Goal: Task Accomplishment & Management: Use online tool/utility

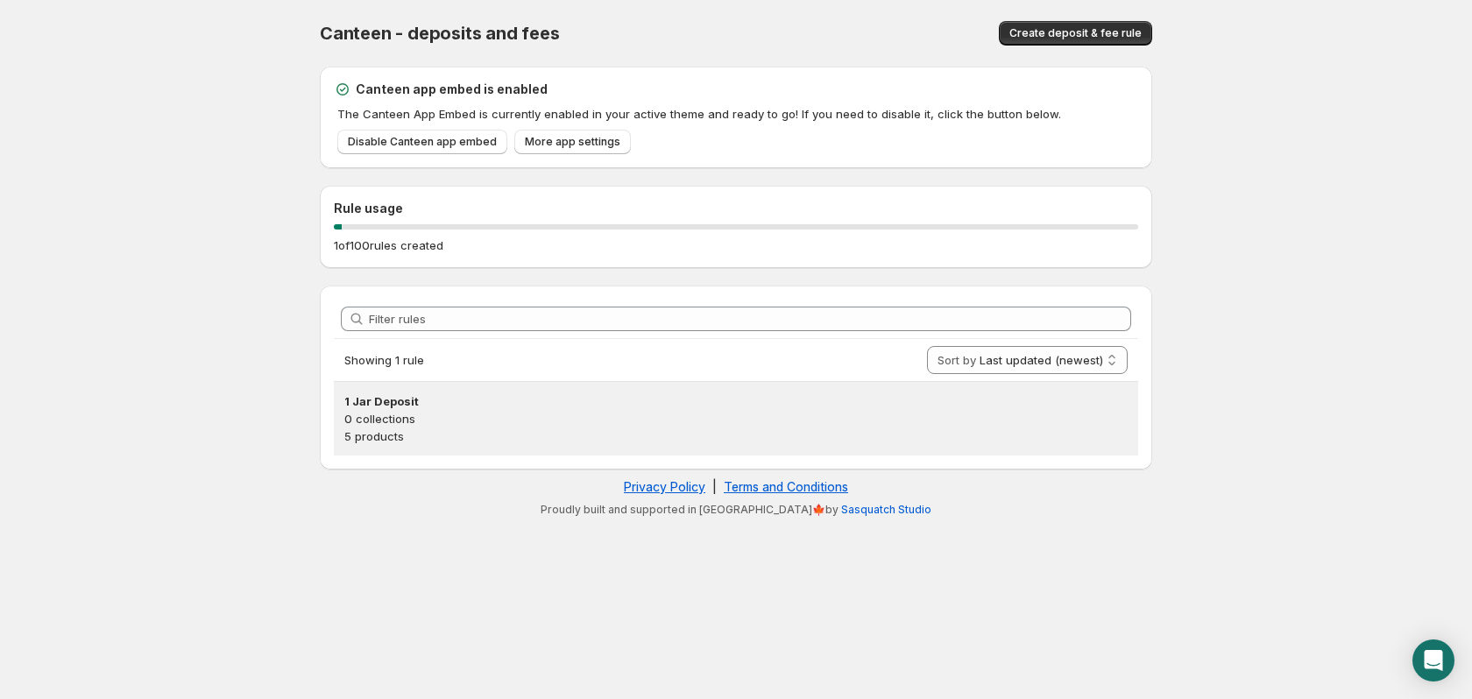
click at [498, 417] on p "0 collections" at bounding box center [735, 419] width 783 height 18
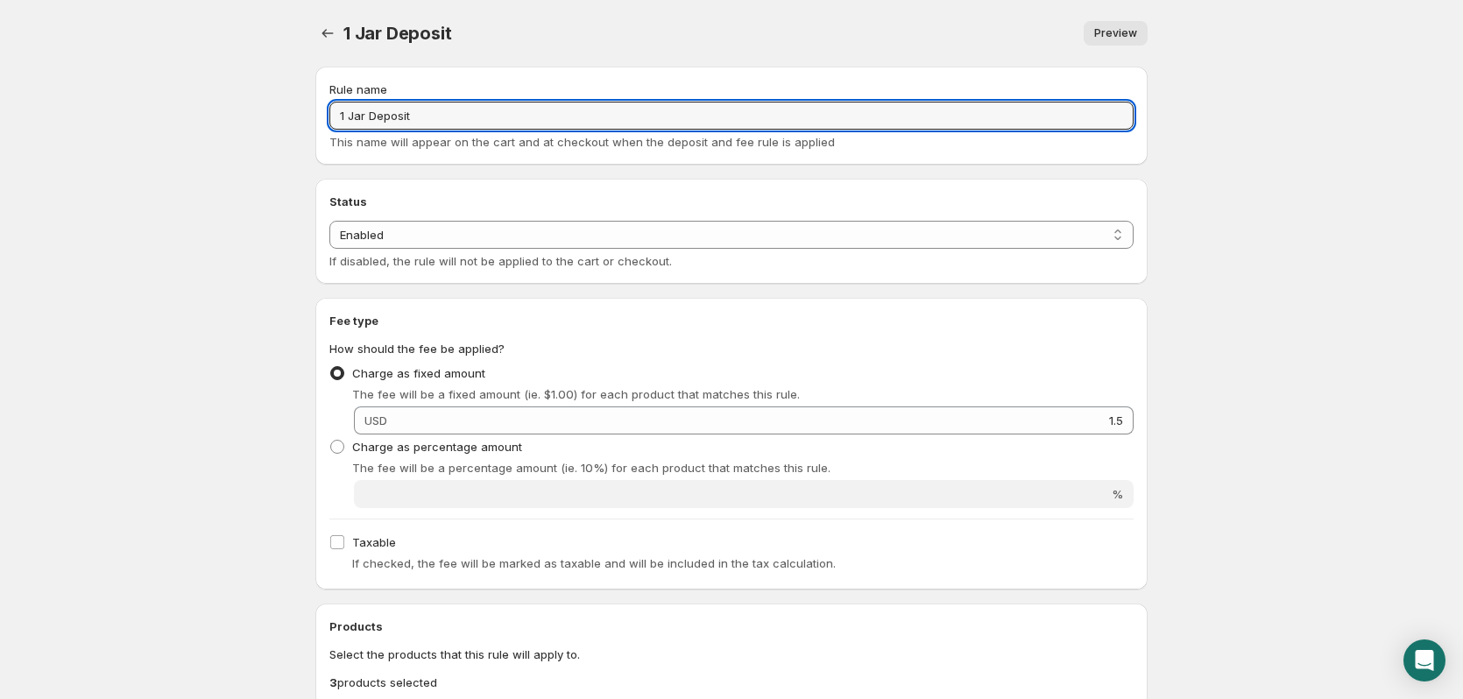
drag, startPoint x: 311, startPoint y: 103, endPoint x: 275, endPoint y: 100, distance: 36.1
click at [275, 100] on body "Home Help 1 Jar Deposit. This page is ready 1 Jar Deposit Preview More actions …" at bounding box center [731, 349] width 1463 height 699
click at [439, 107] on input "1 Jar Deposit" at bounding box center [731, 116] width 804 height 28
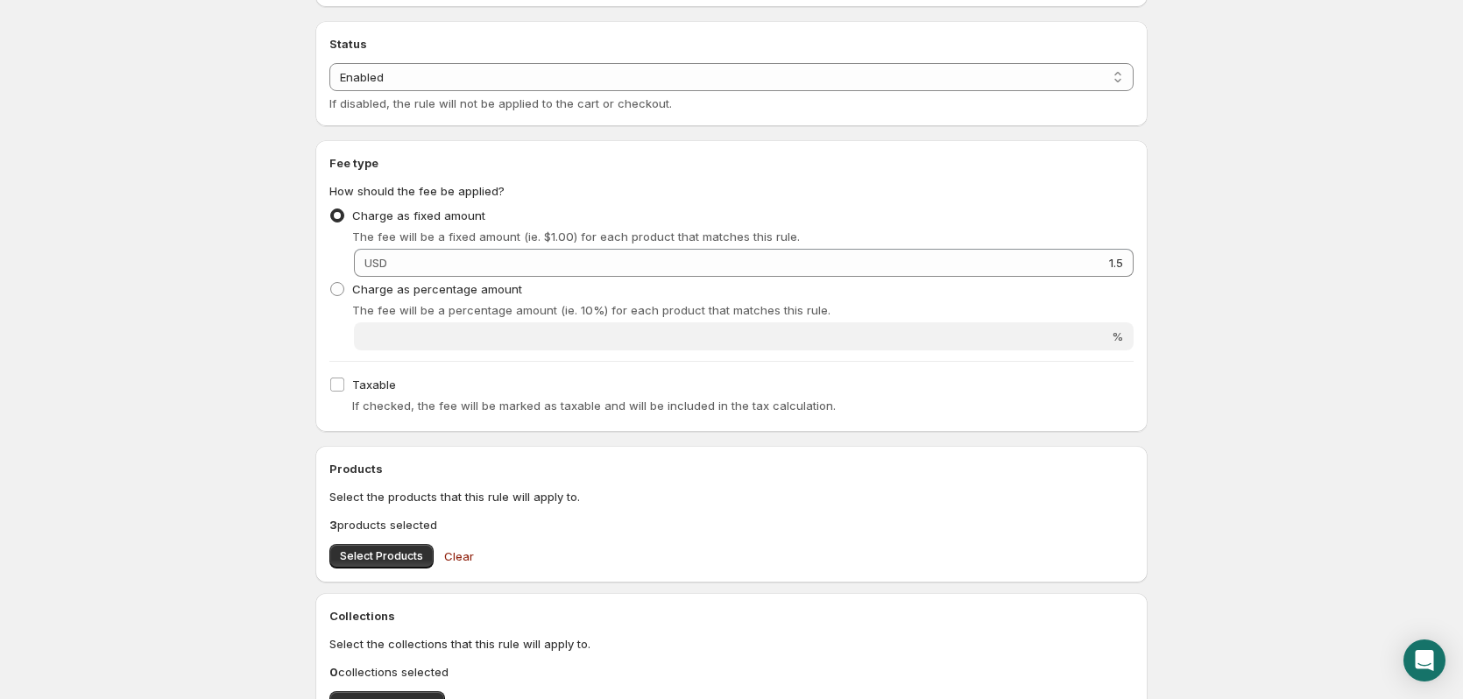
scroll to position [175, 0]
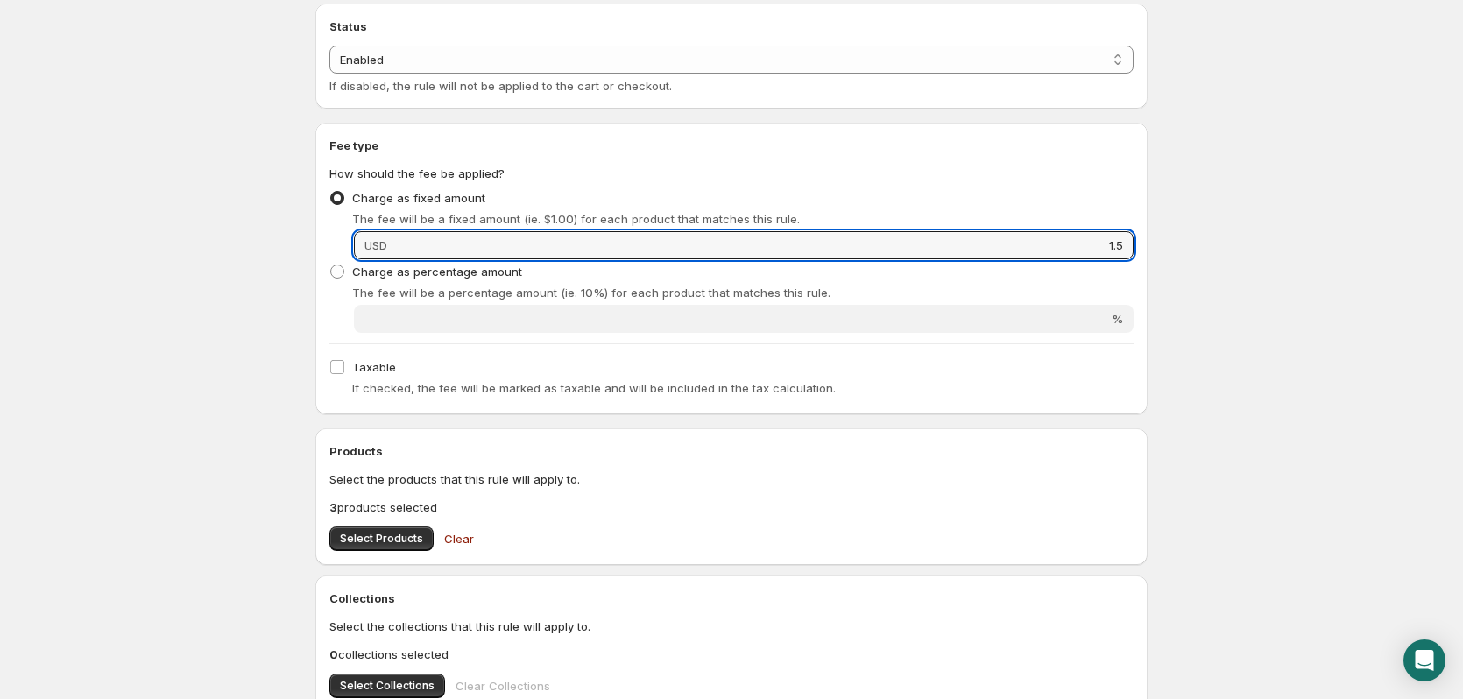
drag, startPoint x: 1082, startPoint y: 243, endPoint x: 1179, endPoint y: 243, distance: 96.4
click at [1179, 243] on body "Home Help 1 Jar Deposit. This page is ready 1 Jar Deposit Preview More actions …" at bounding box center [731, 174] width 1463 height 699
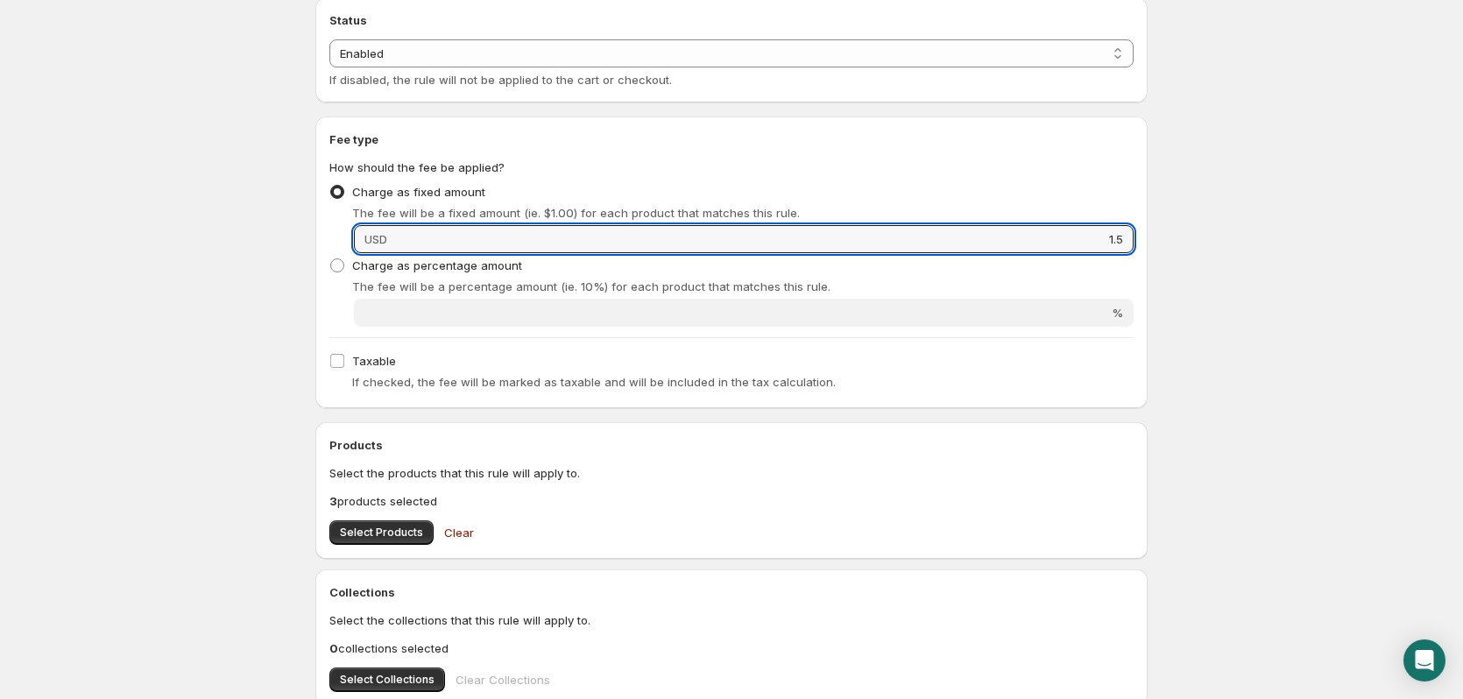
scroll to position [438, 0]
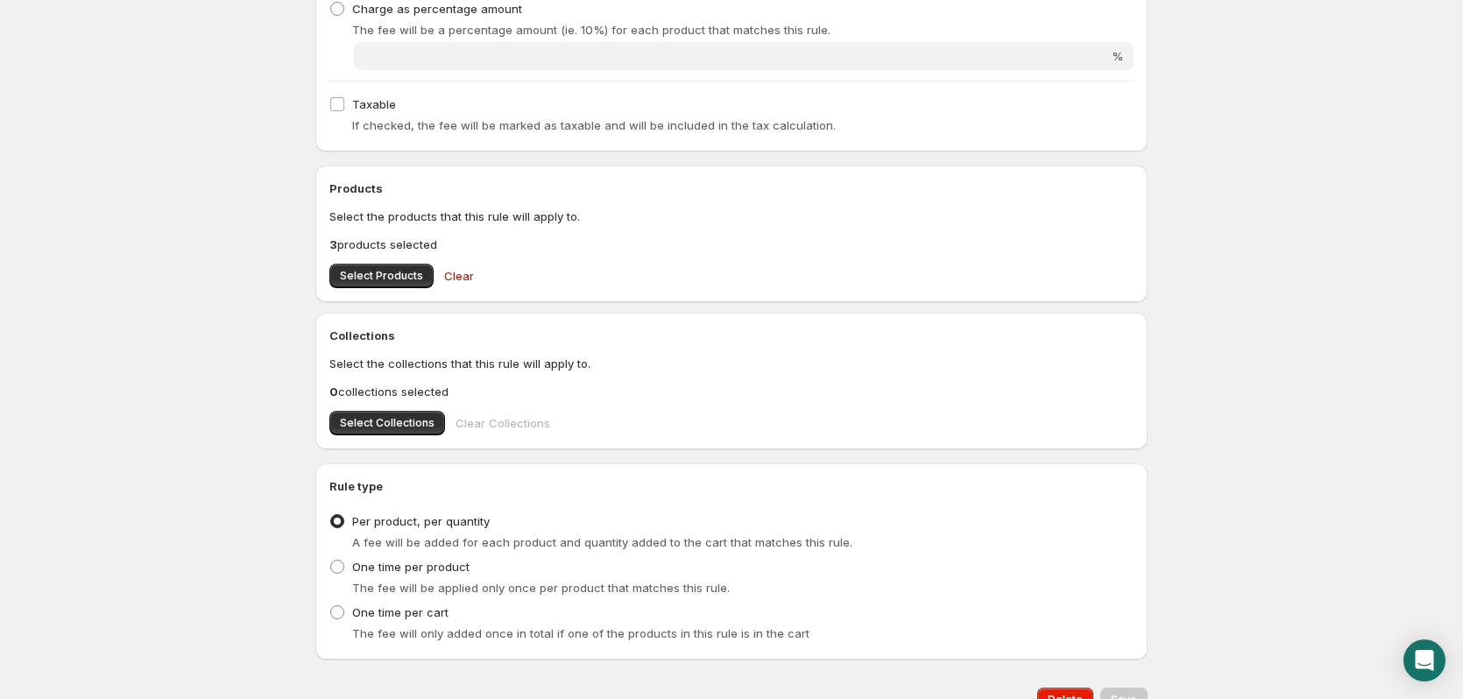
click at [379, 280] on span "Select Products" at bounding box center [381, 276] width 83 height 14
click at [389, 276] on span "Select Products" at bounding box center [381, 276] width 83 height 14
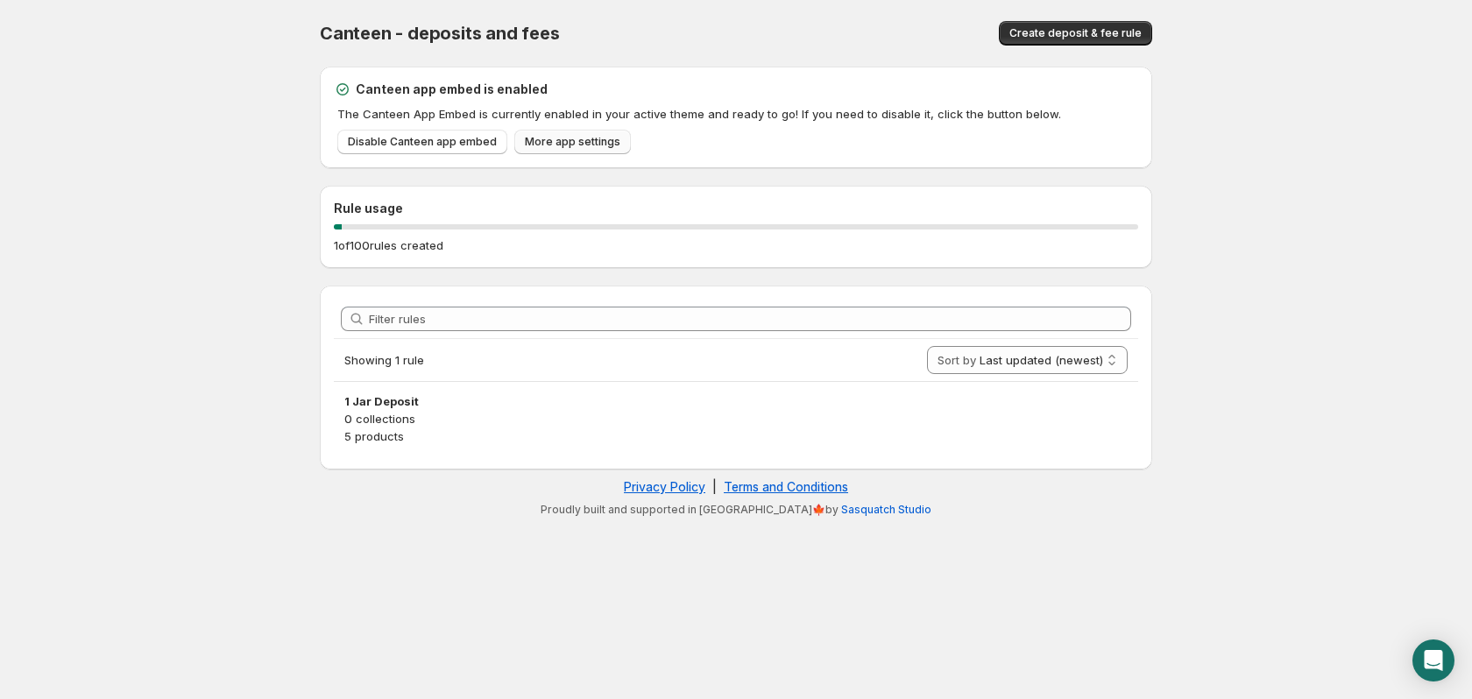
click at [571, 140] on span "More app settings" at bounding box center [573, 142] width 96 height 14
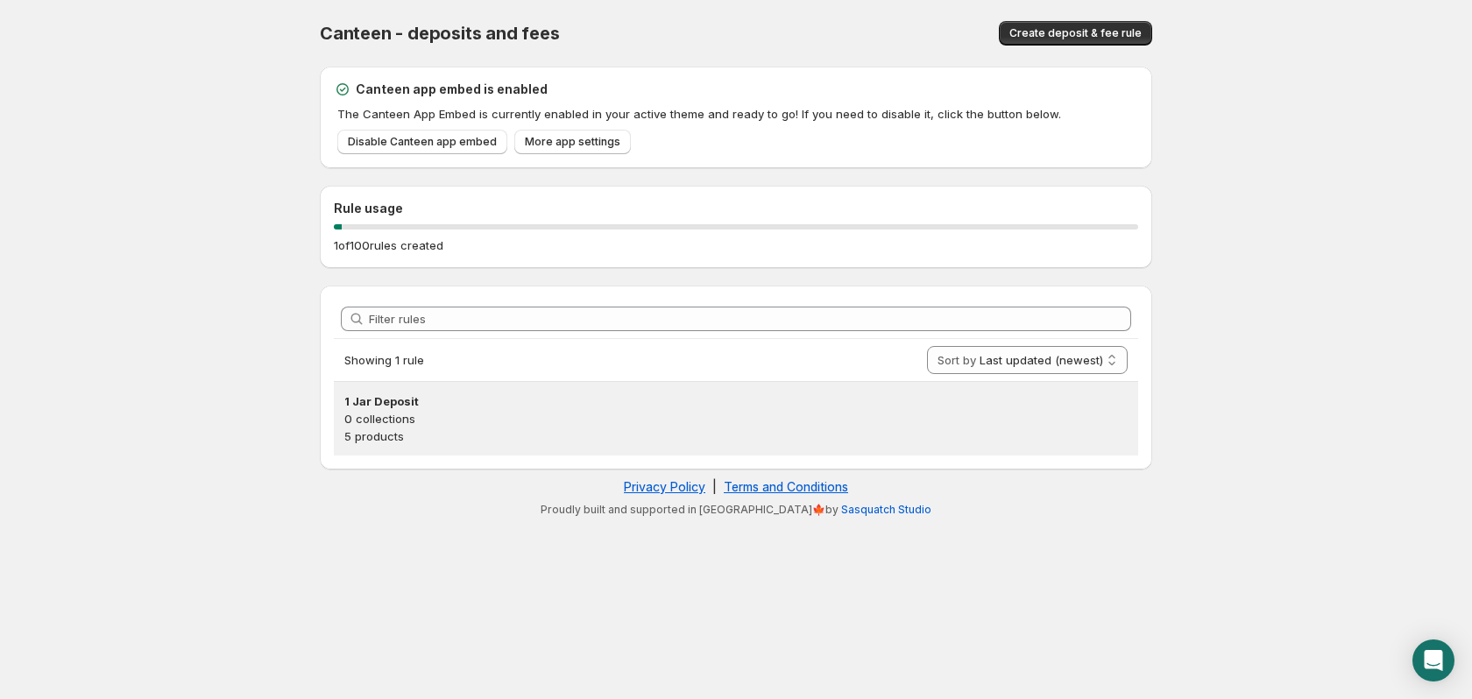
click at [472, 421] on p "0 collections" at bounding box center [735, 419] width 783 height 18
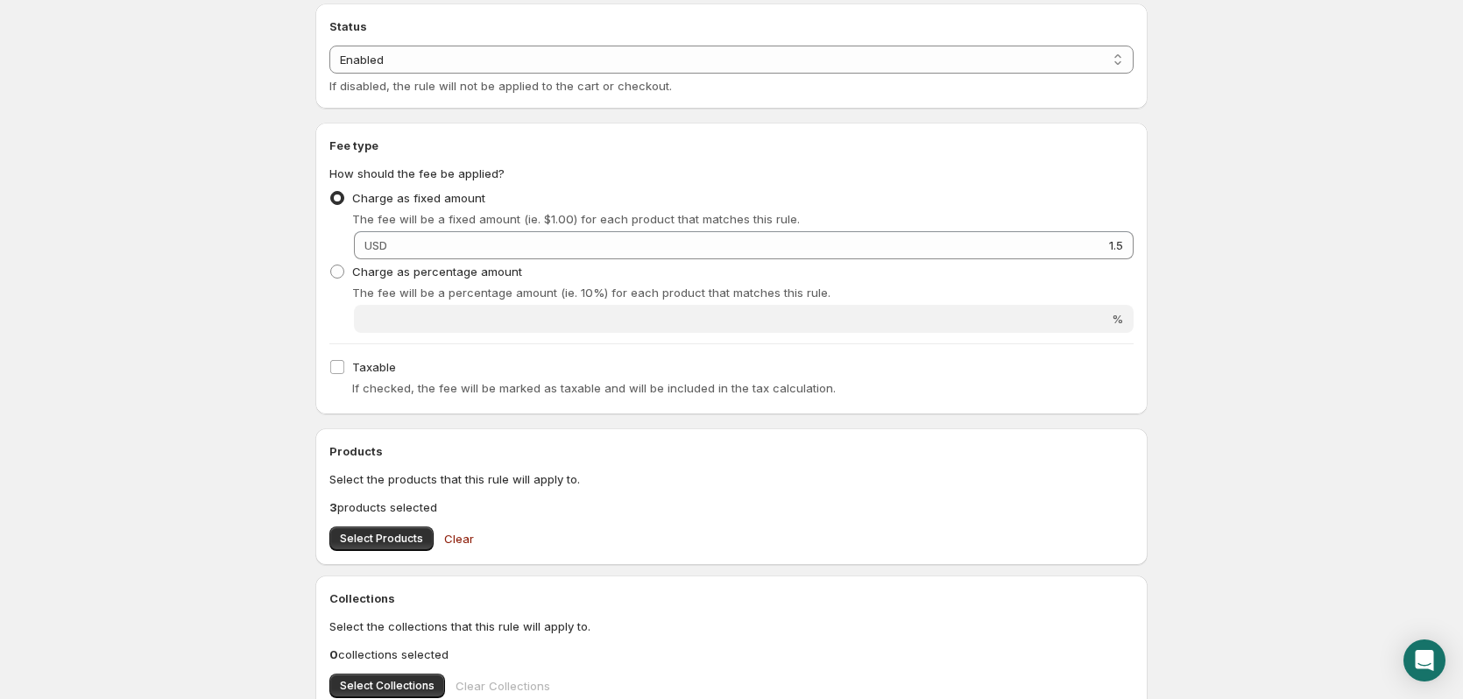
scroll to position [88, 0]
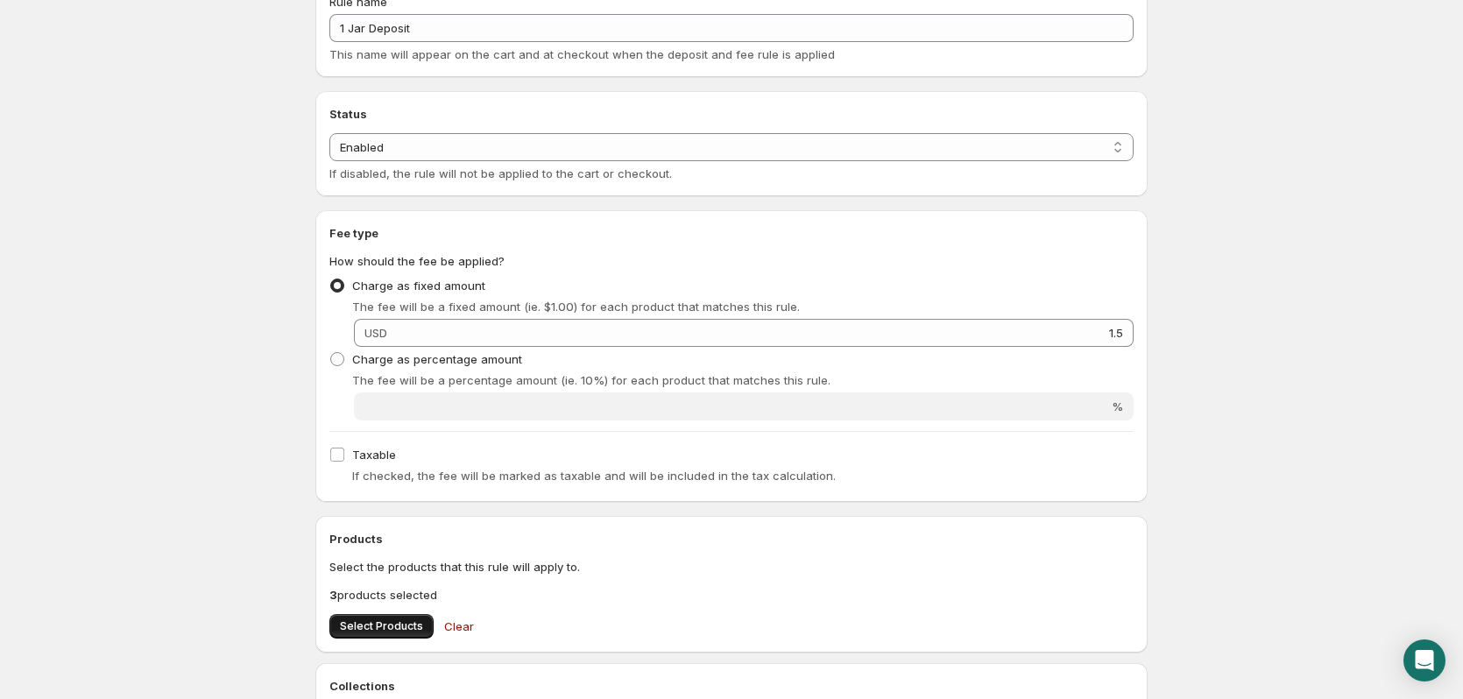
click at [414, 630] on span "Select Products" at bounding box center [381, 627] width 83 height 14
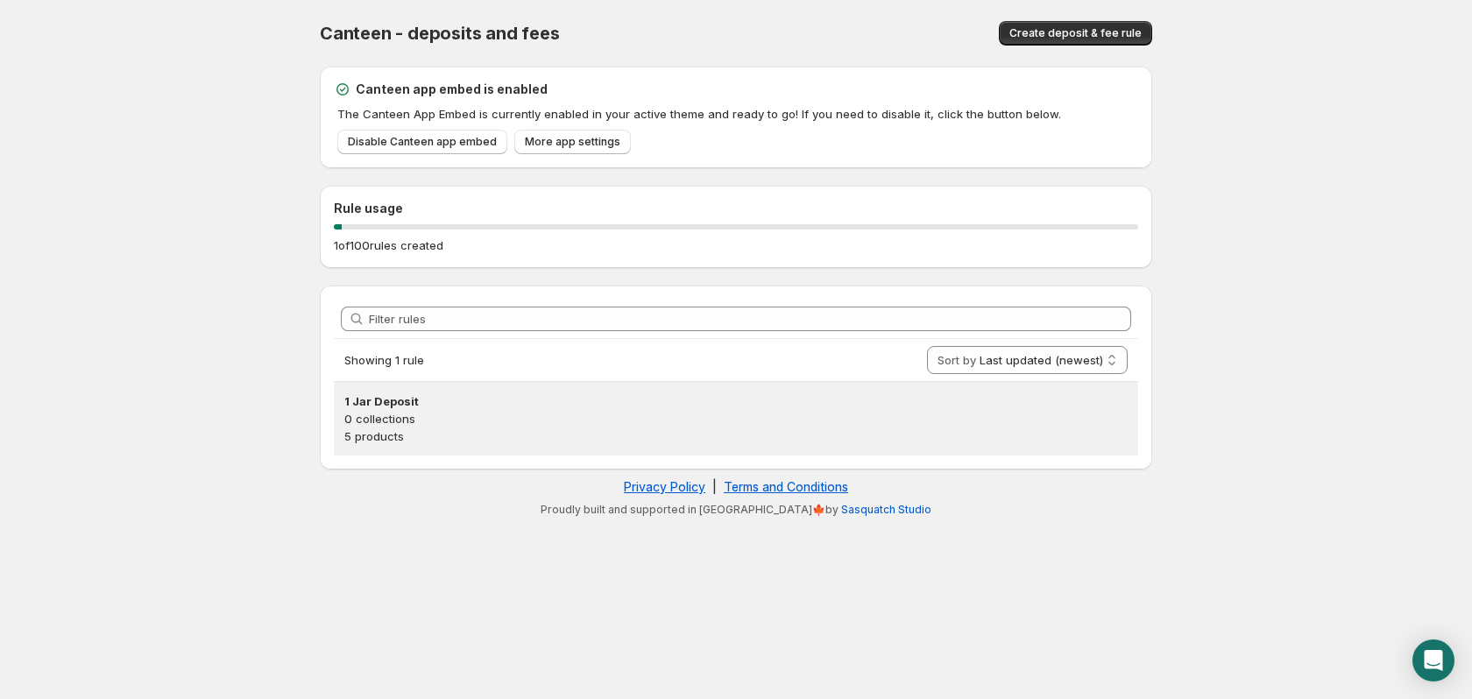
click at [474, 421] on p "0 collections" at bounding box center [735, 419] width 783 height 18
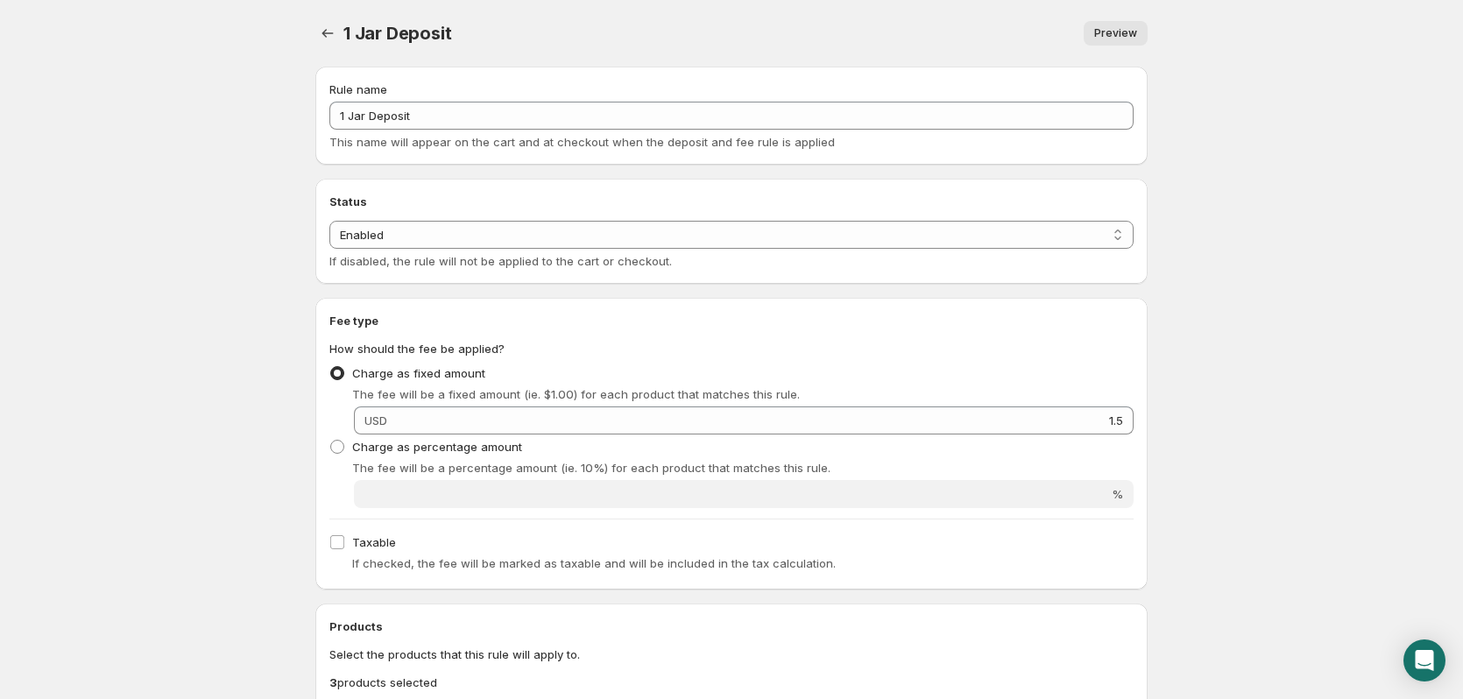
drag, startPoint x: 488, startPoint y: 66, endPoint x: 694, endPoint y: 165, distance: 228.5
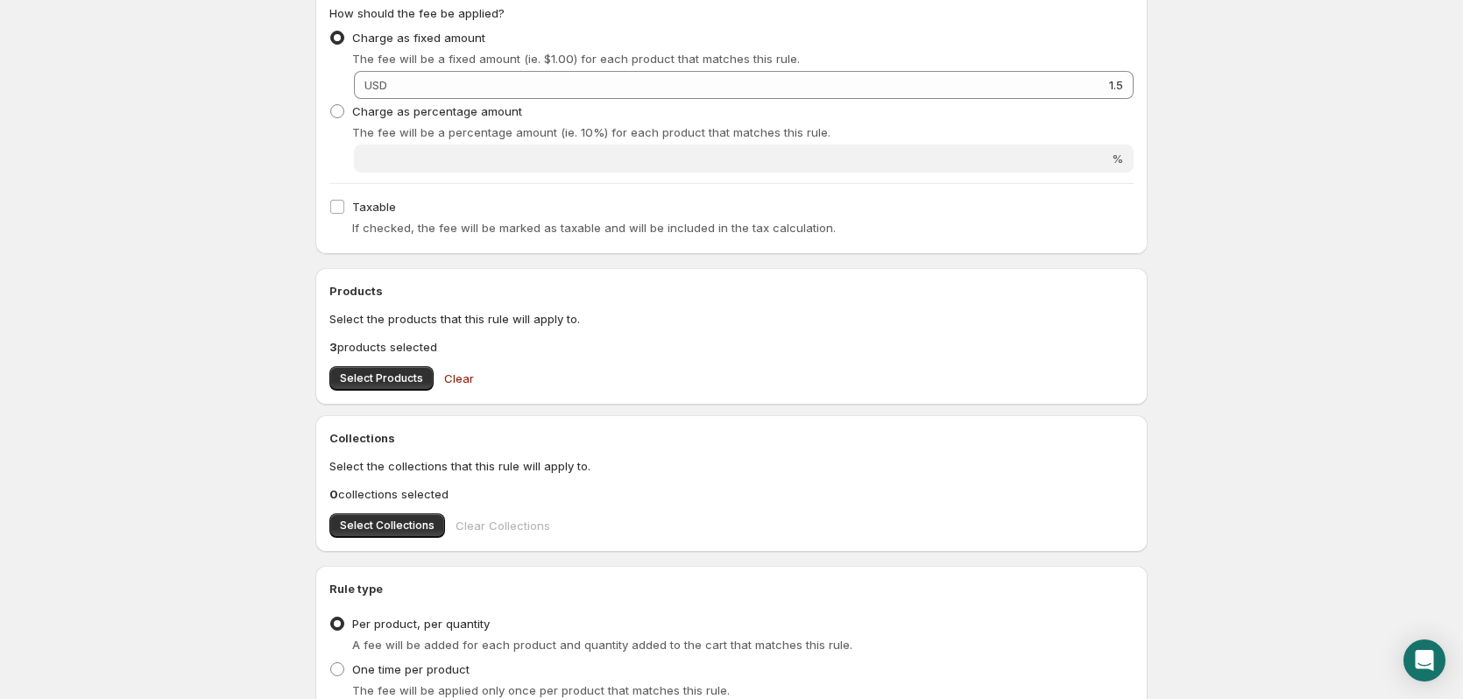
scroll to position [438, 0]
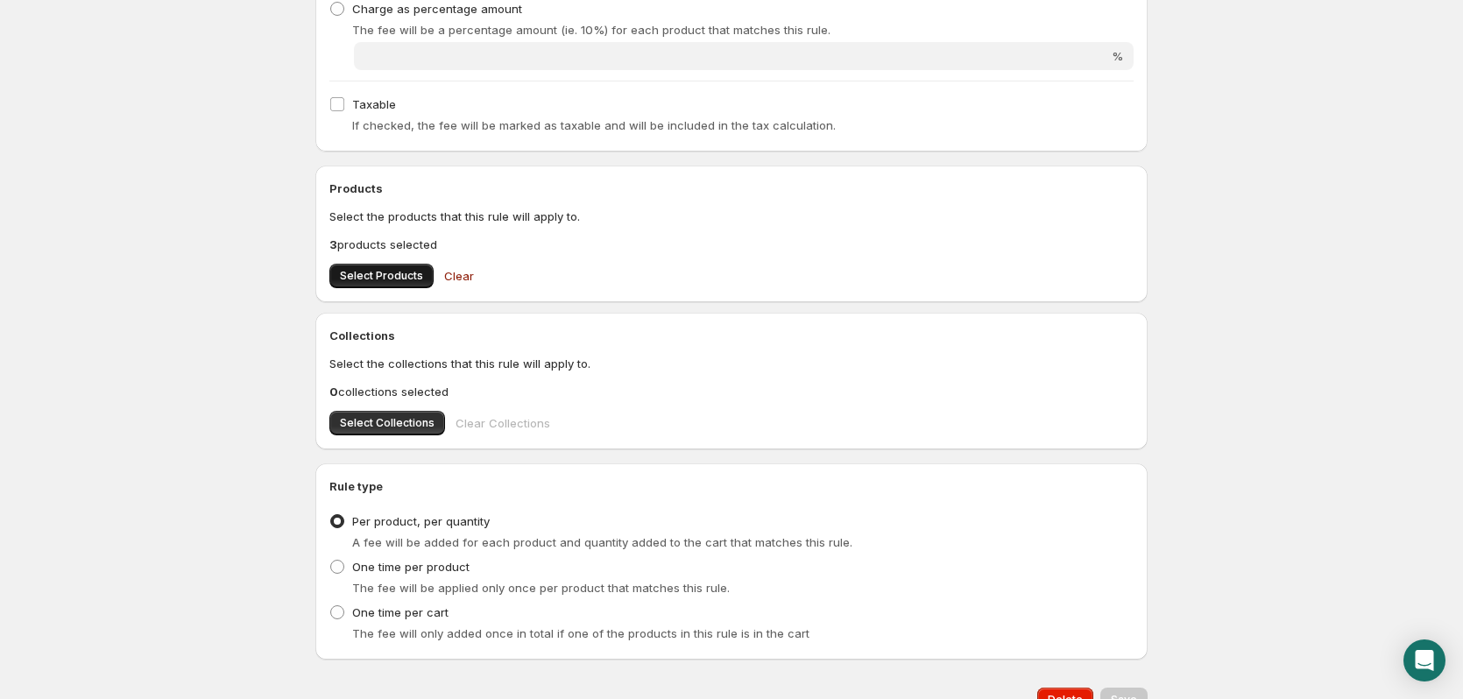
click at [407, 273] on span "Select Products" at bounding box center [381, 276] width 83 height 14
click at [358, 278] on span "Select Products" at bounding box center [381, 276] width 83 height 14
click at [350, 274] on span "Select Products" at bounding box center [381, 276] width 83 height 14
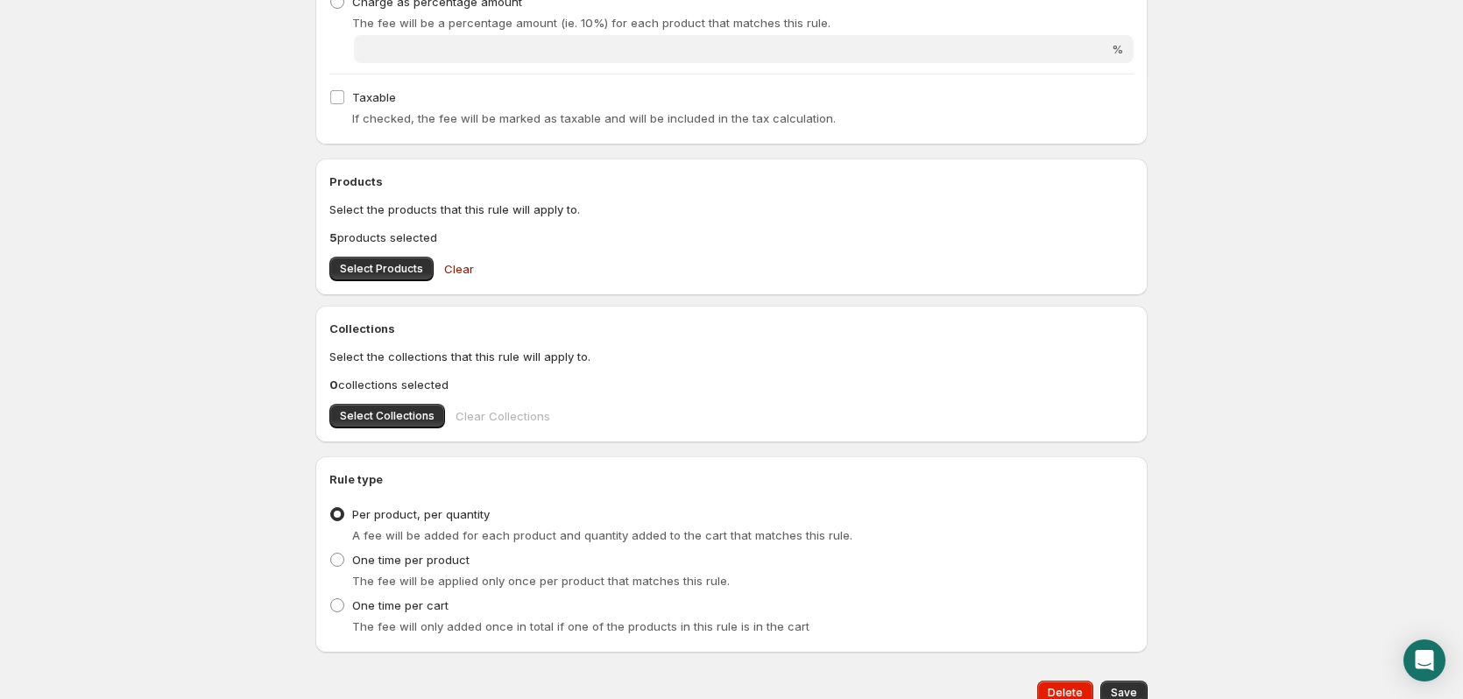
scroll to position [521, 0]
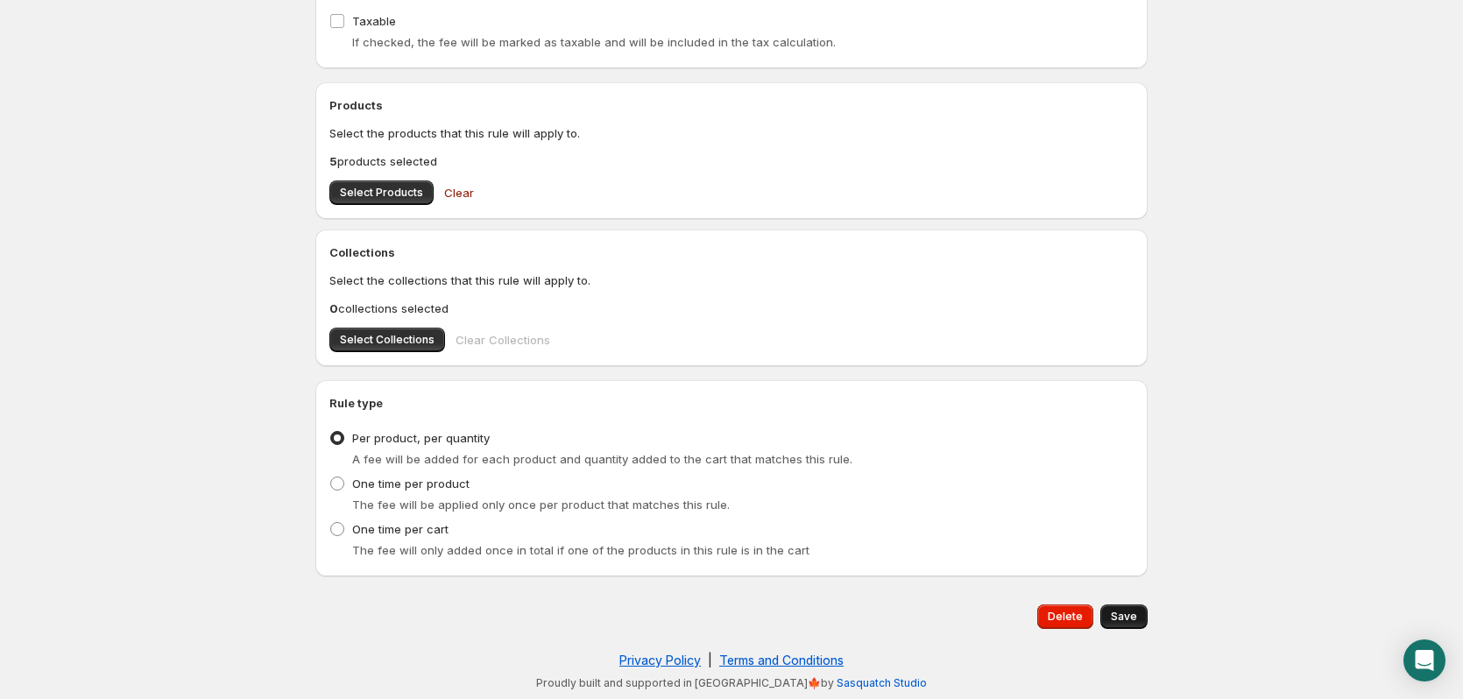
click at [1121, 615] on span "Save" at bounding box center [1124, 617] width 26 height 14
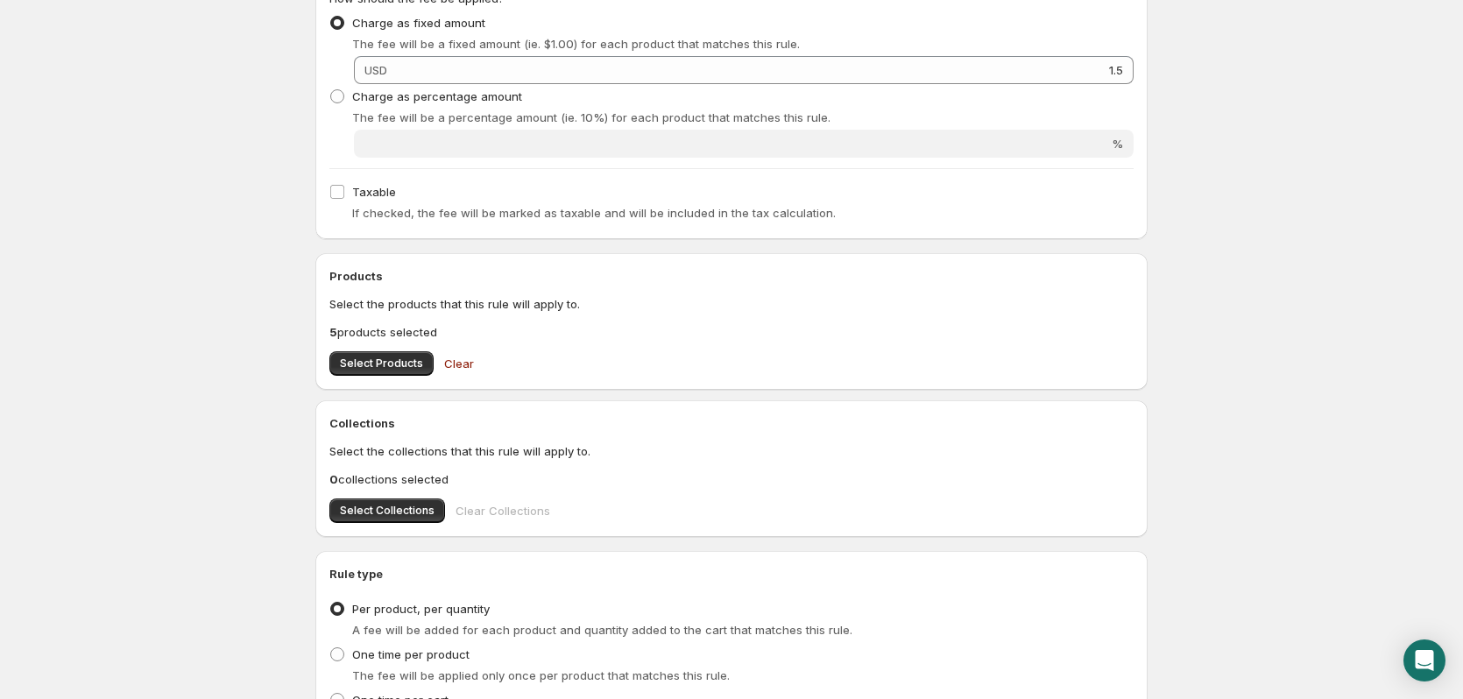
scroll to position [438, 0]
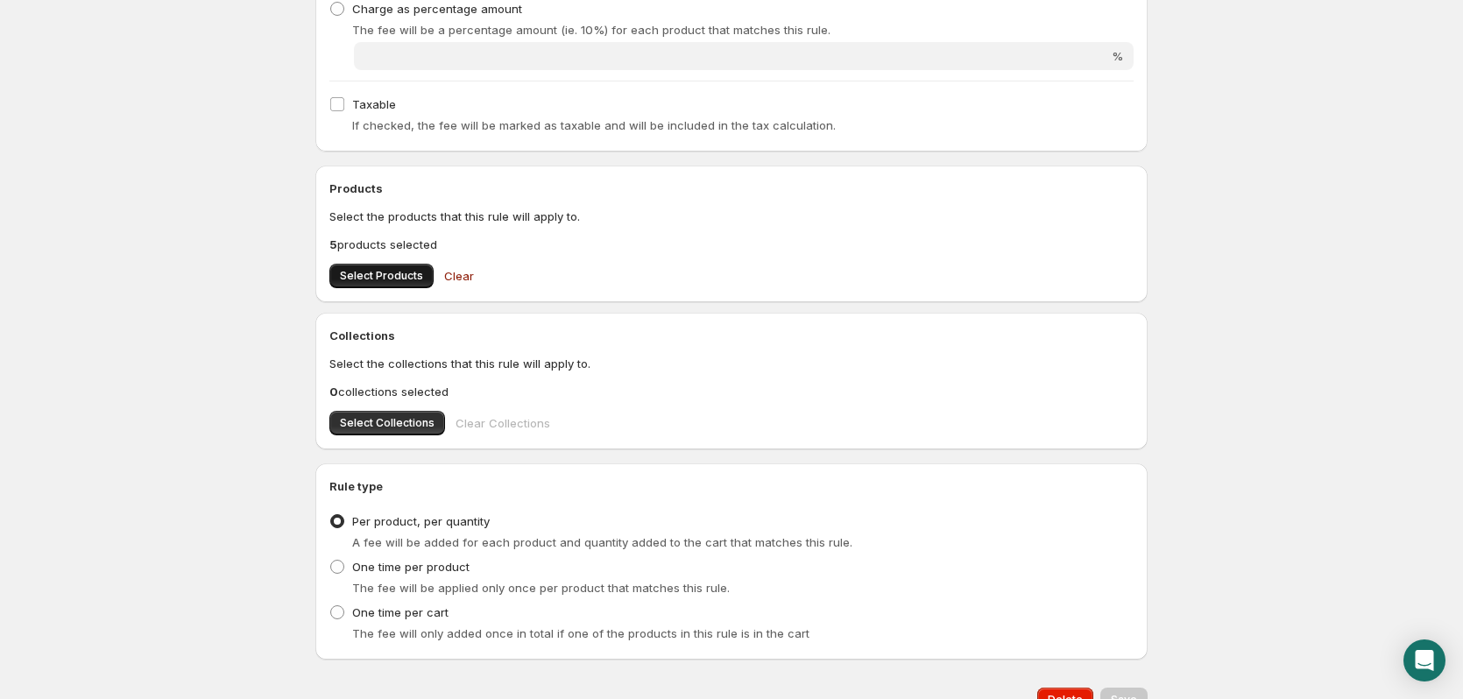
click at [383, 280] on span "Select Products" at bounding box center [381, 276] width 83 height 14
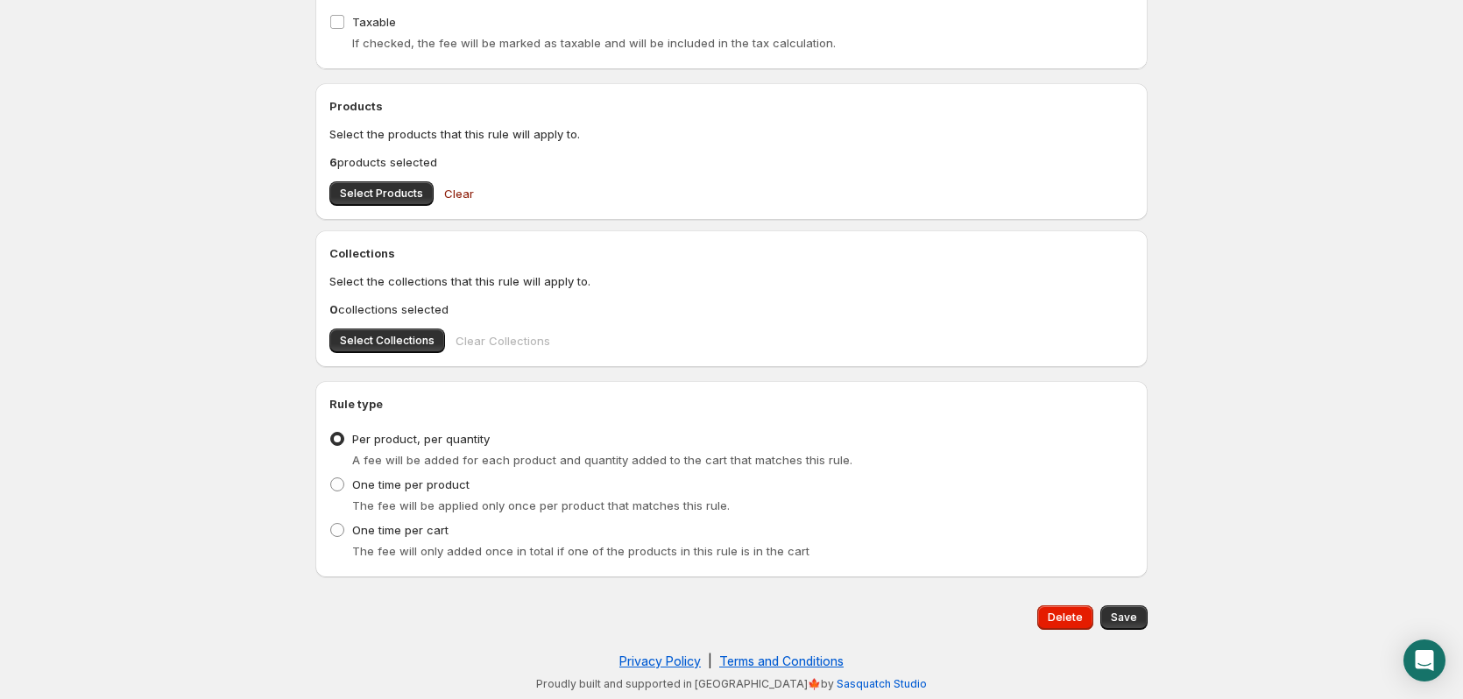
scroll to position [521, 0]
click at [1124, 623] on span "Save" at bounding box center [1124, 617] width 26 height 14
click at [368, 200] on button "Select Products" at bounding box center [381, 193] width 104 height 25
